Goal: Communication & Community: Answer question/provide support

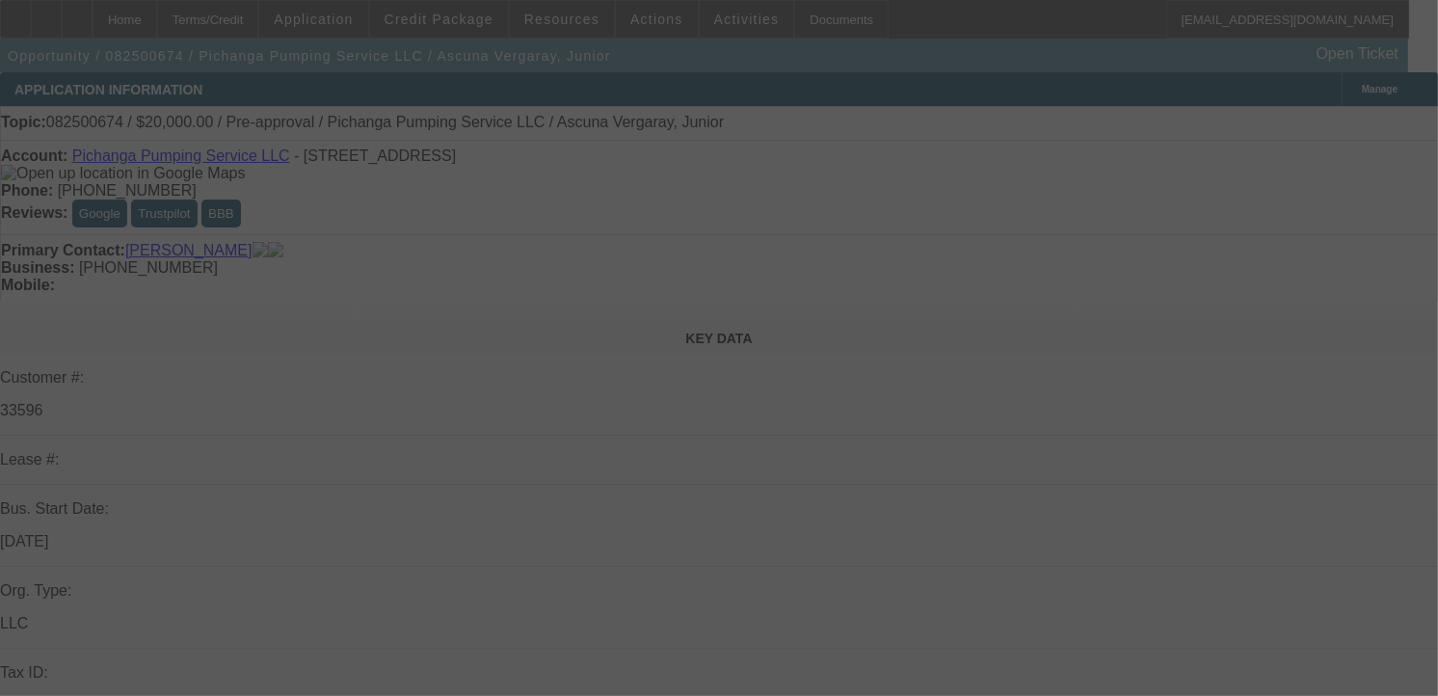
select select "0"
select select "2"
select select "0.1"
select select "4"
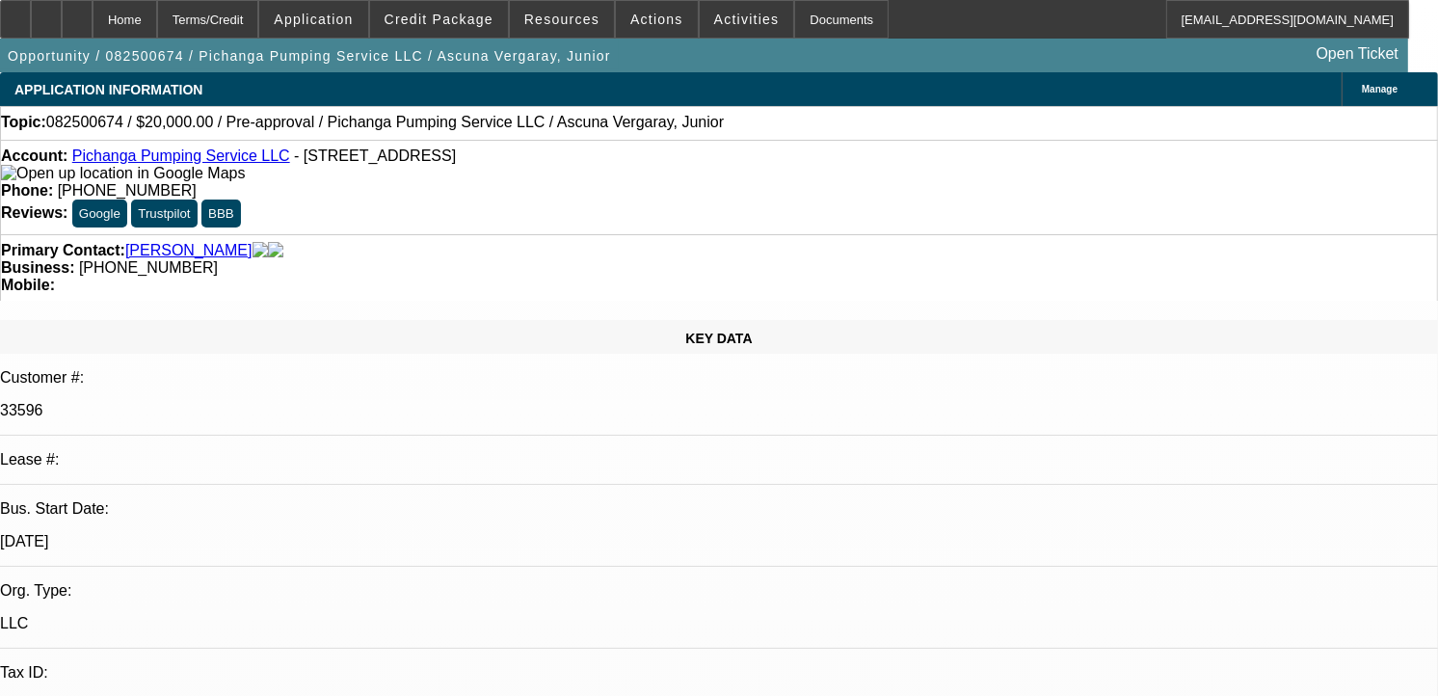
radio input "true"
type textarea "NO ACTIVE DEAL UNDER THIS CUSTOMER."
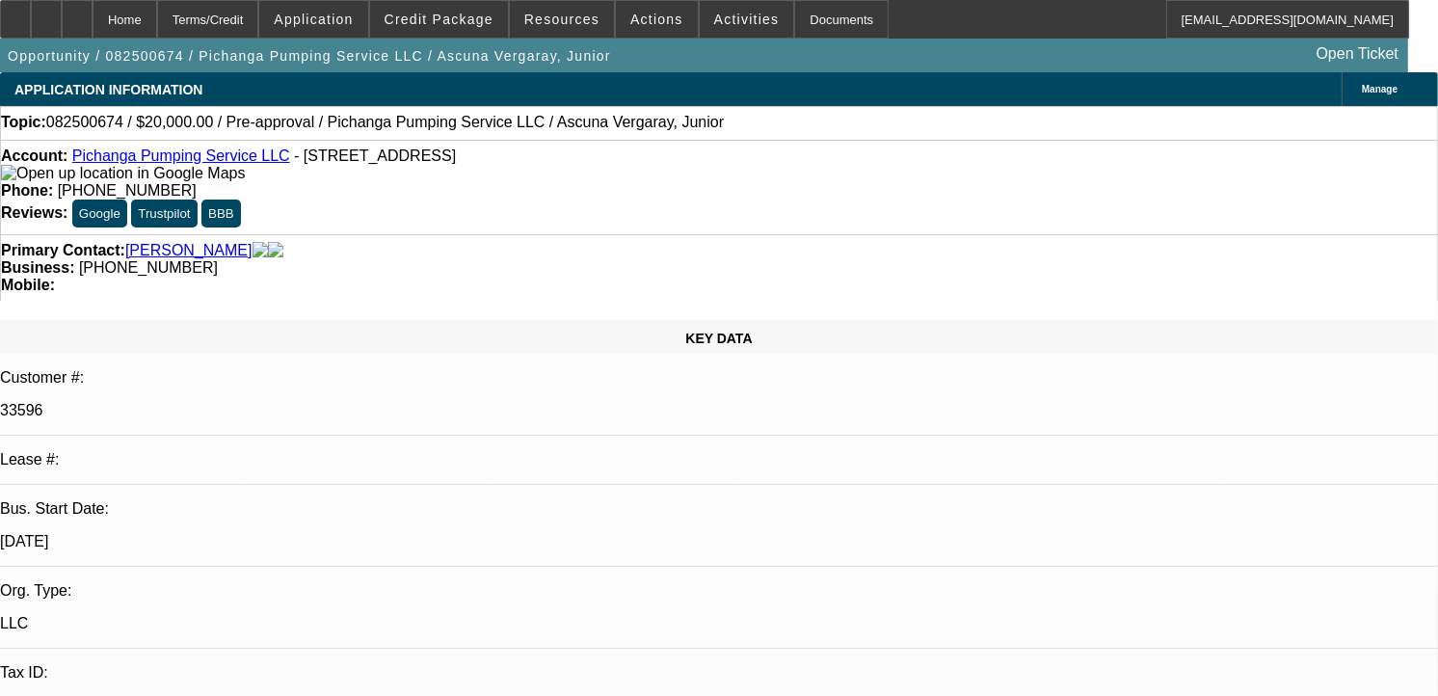
radio input "true"
